Goal: Task Accomplishment & Management: Manage account settings

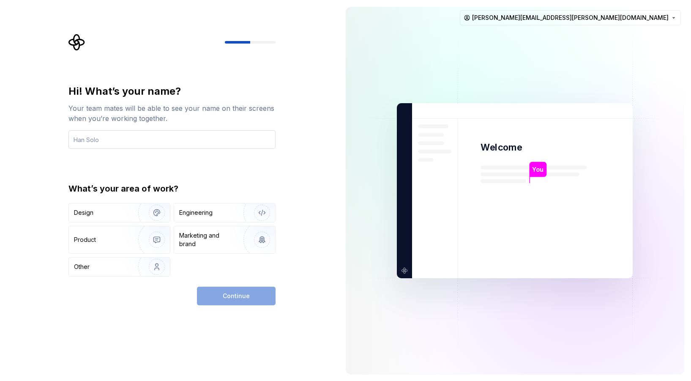
click at [126, 142] on input "text" at bounding box center [172, 139] width 207 height 19
type input "Thomas Schemmer"
click at [218, 212] on div "Engineering" at bounding box center [212, 212] width 67 height 8
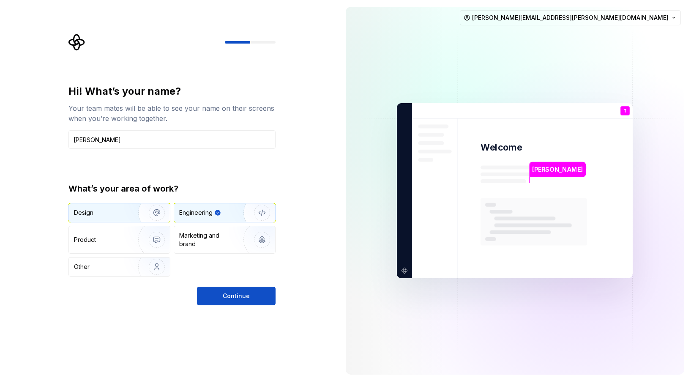
click at [131, 212] on img "button" at bounding box center [151, 212] width 54 height 57
click at [212, 214] on div "Engineering" at bounding box center [212, 212] width 67 height 8
click at [244, 291] on button "Continue" at bounding box center [236, 296] width 79 height 19
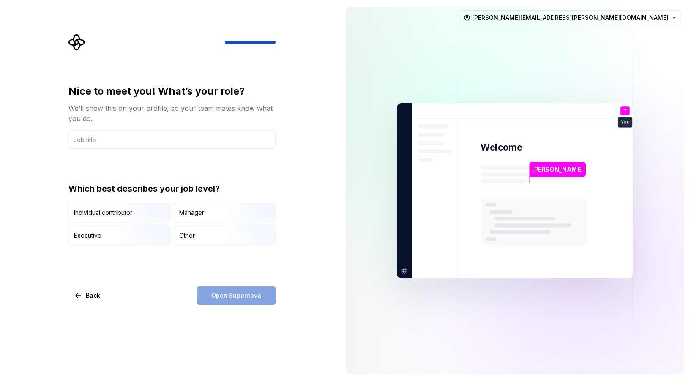
type input "Software Architect; Web Accessibility Specialist"
click at [224, 141] on input "Software Architect; Web Accessibility Specialist" at bounding box center [172, 139] width 207 height 19
click at [221, 233] on div "Other" at bounding box center [224, 235] width 101 height 19
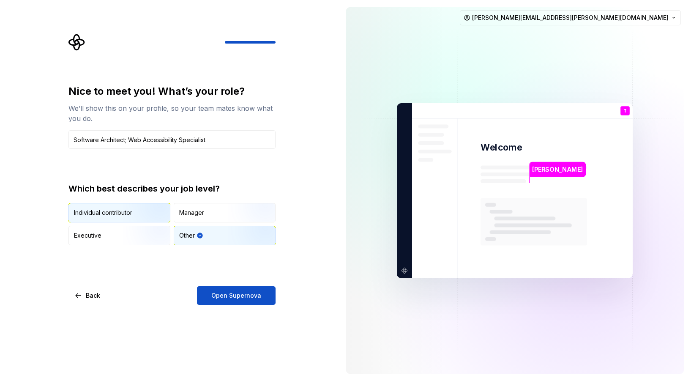
click at [151, 210] on img "button" at bounding box center [150, 223] width 54 height 57
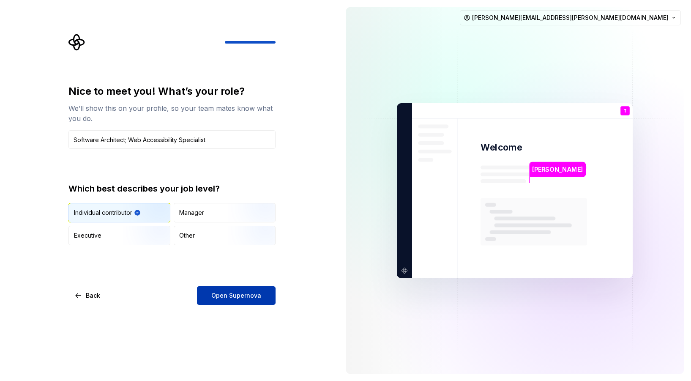
click at [259, 292] on span "Open Supernova" at bounding box center [236, 295] width 50 height 8
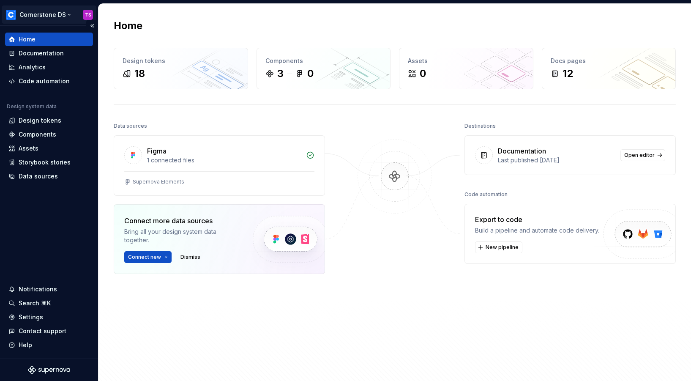
click at [87, 15] on html "Cornerstone DS TS Home Documentation Analytics Code automation Design system da…" at bounding box center [345, 190] width 691 height 381
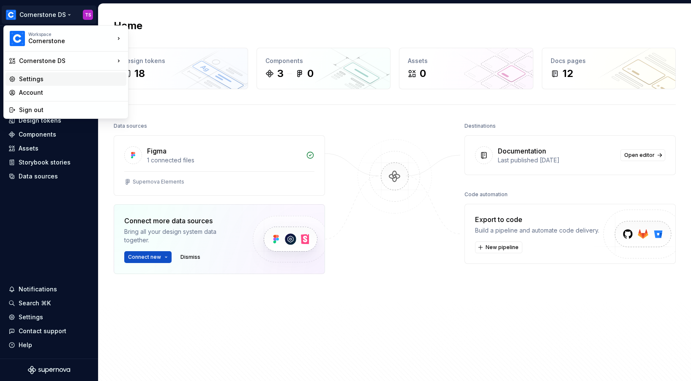
click at [45, 79] on div "Settings" at bounding box center [71, 79] width 104 height 8
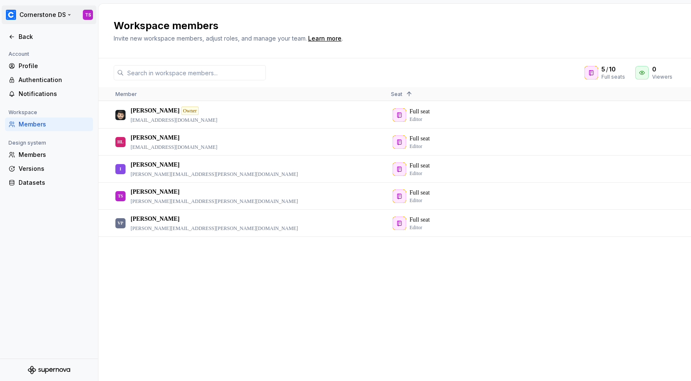
click at [62, 15] on html "Cornerstone DS TS Back Account Profile Authentication Notifications Workspace M…" at bounding box center [345, 190] width 691 height 381
click at [38, 245] on html "Cornerstone DS TS Back Account Profile Authentication Notifications Workspace M…" at bounding box center [345, 190] width 691 height 381
click at [31, 67] on div "Profile" at bounding box center [54, 66] width 71 height 8
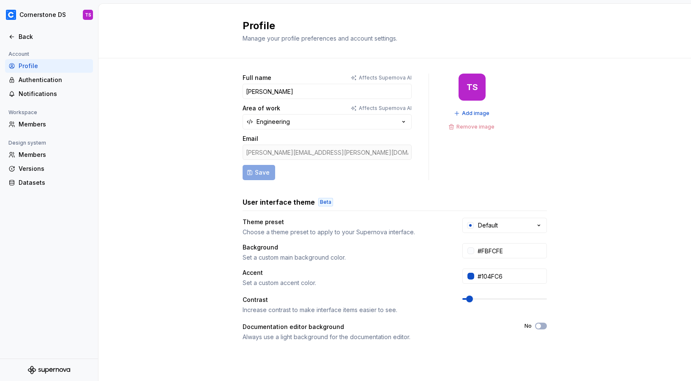
click at [467, 90] on div "TS" at bounding box center [472, 87] width 11 height 7
click at [467, 113] on span "Add image" at bounding box center [475, 113] width 27 height 7
click at [40, 80] on div "Authentication" at bounding box center [54, 80] width 71 height 8
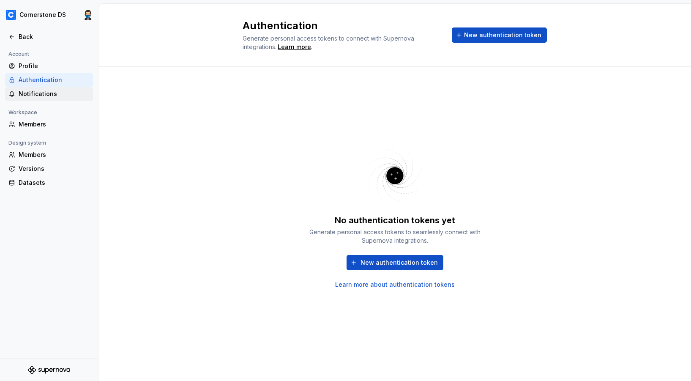
click at [37, 90] on div "Notifications" at bounding box center [54, 94] width 71 height 8
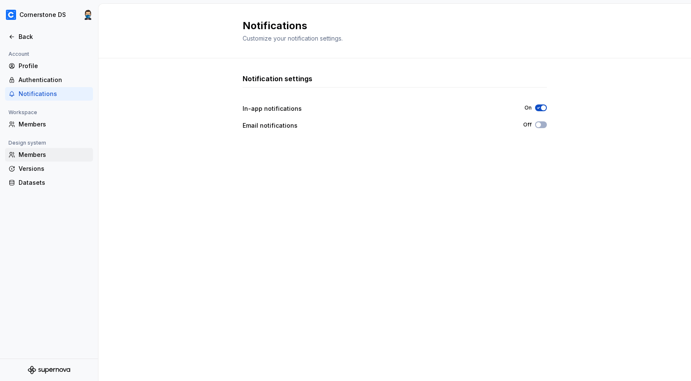
click at [39, 156] on div "Members" at bounding box center [54, 155] width 71 height 8
